Goal: Task Accomplishment & Management: Manage account settings

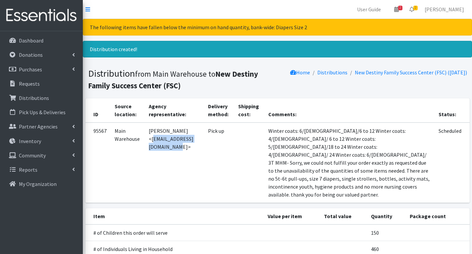
drag, startPoint x: 150, startPoint y: 140, endPoint x: 216, endPoint y: 146, distance: 66.2
click at [204, 146] on td "[PERSON_NAME] <[EMAIL_ADDRESS][DOMAIN_NAME]>" at bounding box center [174, 162] width 59 height 80
copy td "mminaya@newdestinyfsc.org"
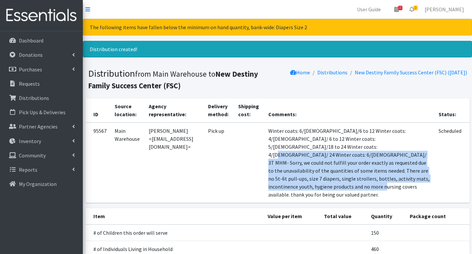
drag, startPoint x: 334, startPoint y: 146, endPoint x: 377, endPoint y: 188, distance: 59.8
click at [377, 188] on td "Winter coats: 6/[DEMOGRAPHIC_DATA]/6 to 12 Winter coats: 4/[DEMOGRAPHIC_DATA]/ …" at bounding box center [349, 162] width 171 height 80
copy td "MHM- Sorry, we could not fulfill your order exactly as requested due to the una…"
click at [418, 6] on span "2" at bounding box center [416, 8] width 4 height 5
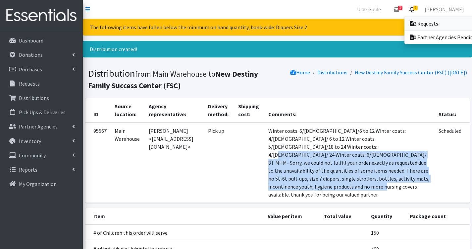
click at [438, 21] on link "2 Requests" at bounding box center [451, 23] width 92 height 13
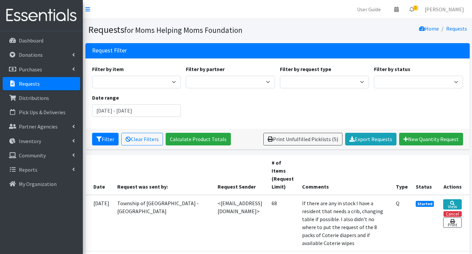
scroll to position [133, 0]
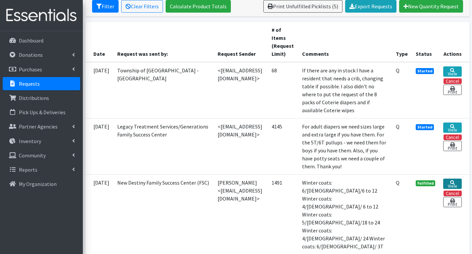
click at [455, 185] on icon at bounding box center [452, 182] width 5 height 5
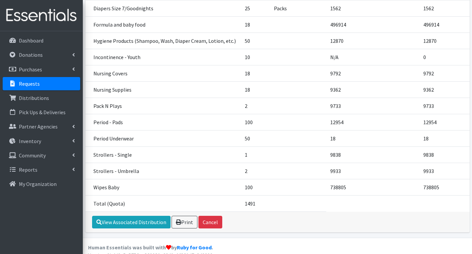
scroll to position [413, 0]
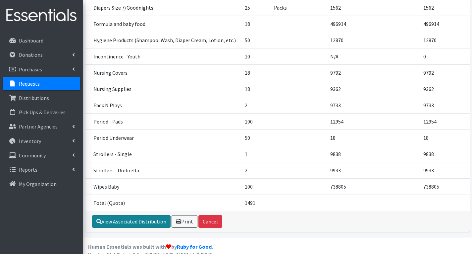
click at [131, 217] on link "View Associated Distribution" at bounding box center [131, 221] width 79 height 13
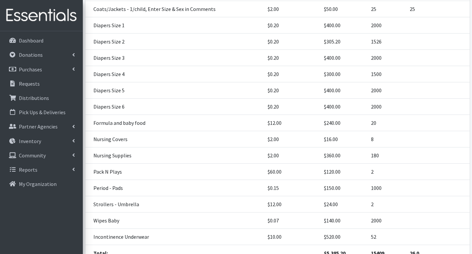
scroll to position [327, 0]
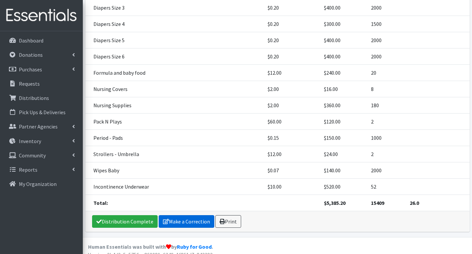
click at [187, 215] on link "Make a Correction" at bounding box center [187, 221] width 56 height 13
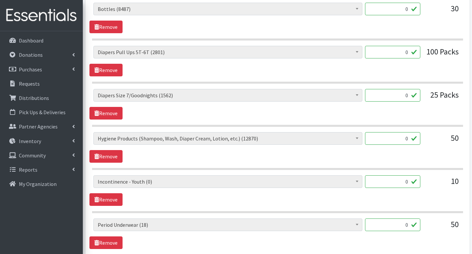
scroll to position [1359, 0]
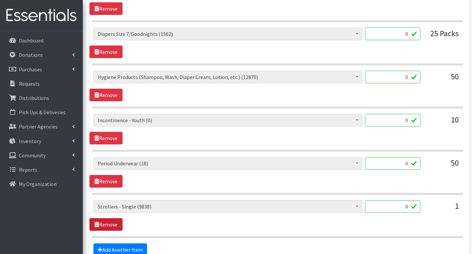
click at [110, 223] on link "Remove" at bounding box center [105, 224] width 33 height 13
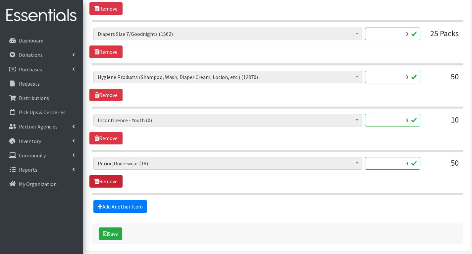
click at [116, 179] on link "Remove" at bounding box center [105, 181] width 33 height 13
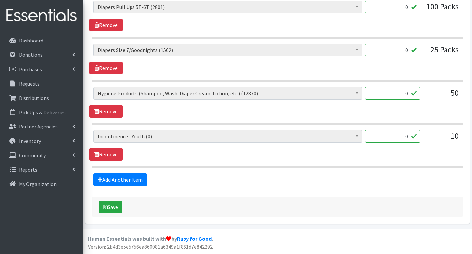
scroll to position [1342, 0]
click at [115, 154] on link "Remove" at bounding box center [105, 154] width 33 height 13
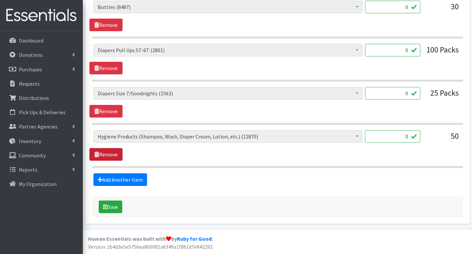
click at [111, 153] on link "Remove" at bounding box center [105, 154] width 33 height 13
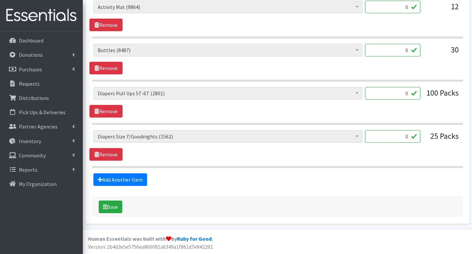
click at [408, 137] on input "0" at bounding box center [392, 136] width 55 height 13
type input "601"
click at [112, 112] on link "Remove" at bounding box center [105, 111] width 33 height 13
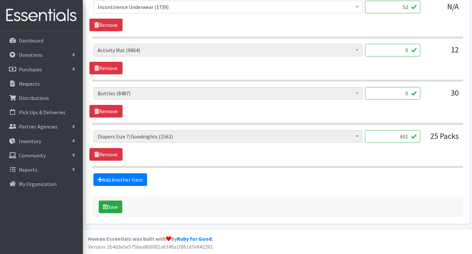
scroll to position [1213, 0]
click at [109, 109] on link "Remove" at bounding box center [105, 111] width 33 height 13
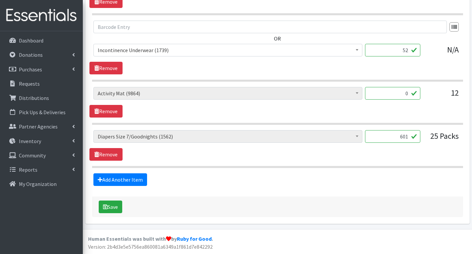
scroll to position [1170, 0]
click at [115, 108] on link "Remove" at bounding box center [105, 111] width 33 height 13
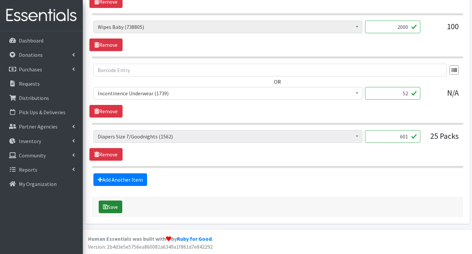
click at [113, 203] on button "Save" at bounding box center [111, 206] width 24 height 13
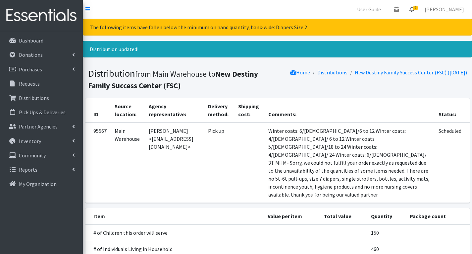
click at [418, 7] on span "2" at bounding box center [416, 8] width 4 height 5
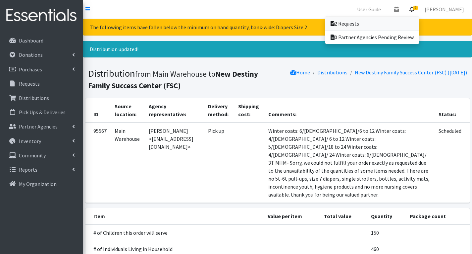
click at [391, 25] on link "2 Requests" at bounding box center [372, 23] width 94 height 13
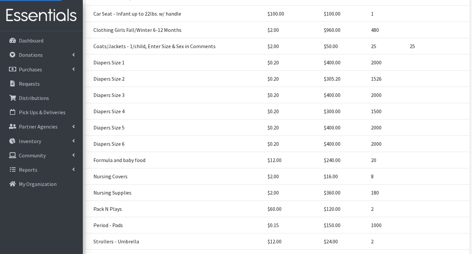
scroll to position [387, 0]
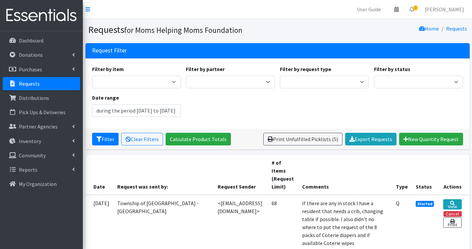
type input "[DATE] - [DATE]"
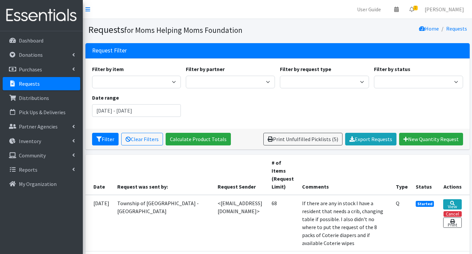
click at [251, 170] on th "Request Sender" at bounding box center [241, 174] width 54 height 40
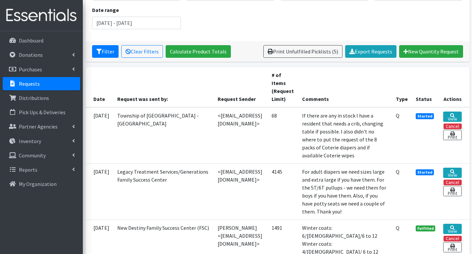
scroll to position [99, 0]
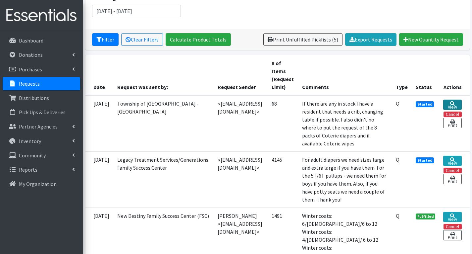
click at [457, 105] on link "View" at bounding box center [452, 104] width 18 height 10
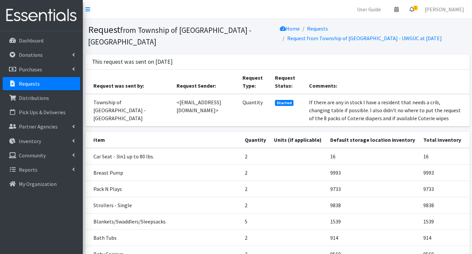
click at [420, 12] on link "2" at bounding box center [411, 9] width 15 height 13
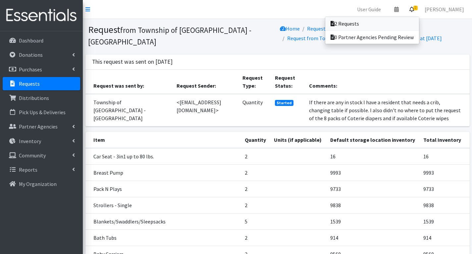
click at [394, 20] on link "2 Requests" at bounding box center [372, 23] width 94 height 13
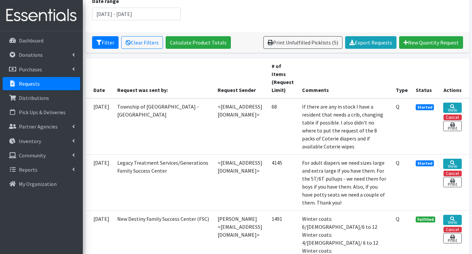
scroll to position [66, 0]
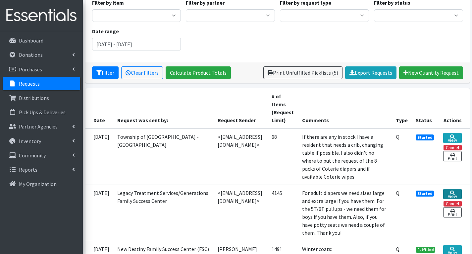
click at [451, 191] on icon at bounding box center [452, 192] width 5 height 5
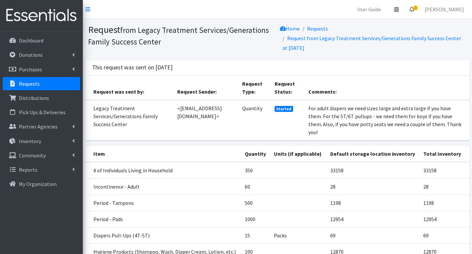
click at [420, 7] on link "2" at bounding box center [411, 9] width 15 height 13
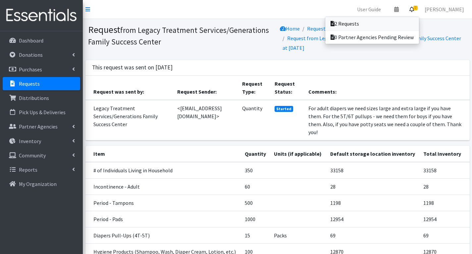
click at [380, 20] on link "2 Requests" at bounding box center [372, 23] width 94 height 13
